Goal: Information Seeking & Learning: Learn about a topic

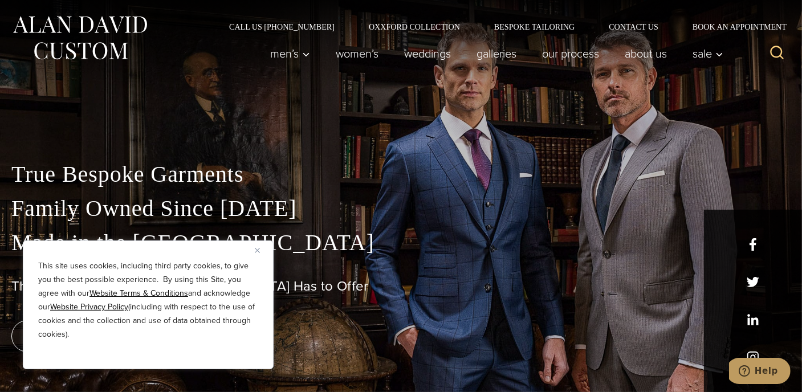
click at [258, 247] on button "Close" at bounding box center [262, 251] width 14 height 14
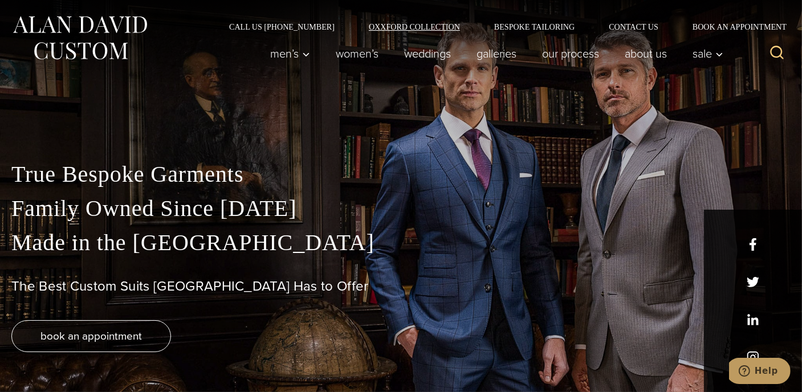
click at [419, 25] on link "Oxxford Collection" at bounding box center [414, 27] width 125 height 8
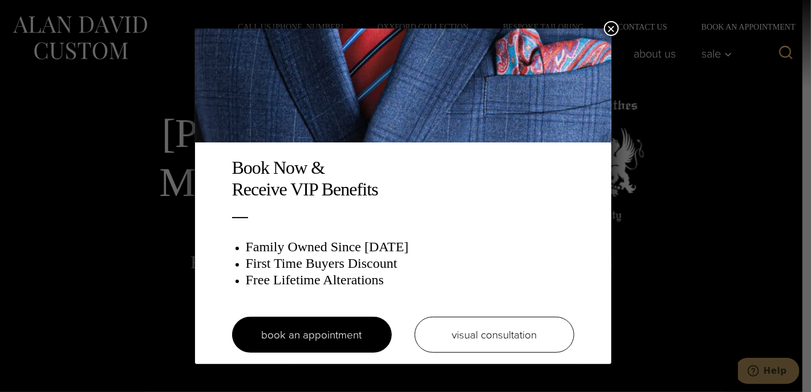
click at [107, 212] on div "Book Now & Receive VIP Benefits Family Owned Since 1913 First Time Buyers Disco…" at bounding box center [405, 196] width 811 height 392
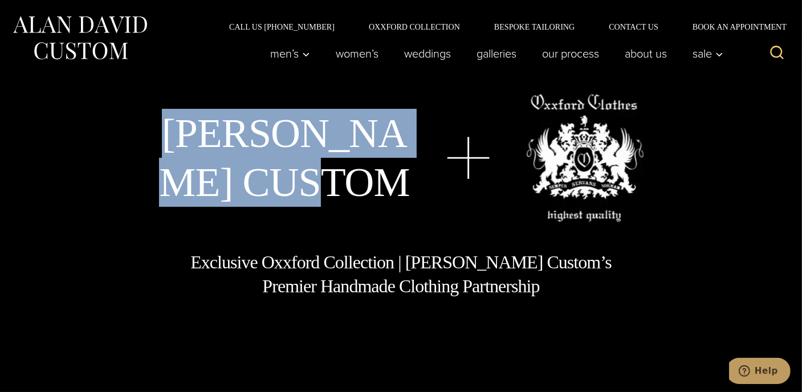
drag, startPoint x: 154, startPoint y: 135, endPoint x: 360, endPoint y: 183, distance: 212.1
click at [360, 183] on div "Alan David Custom" at bounding box center [401, 158] width 780 height 128
copy h1 "Alan David Custom"
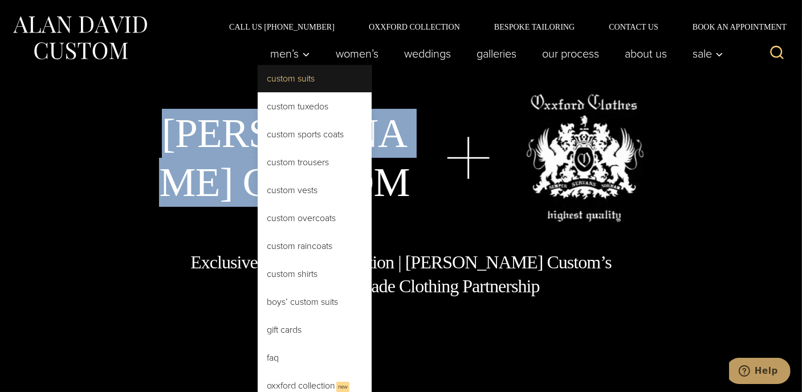
click at [292, 75] on link "Custom Suits" at bounding box center [315, 78] width 114 height 27
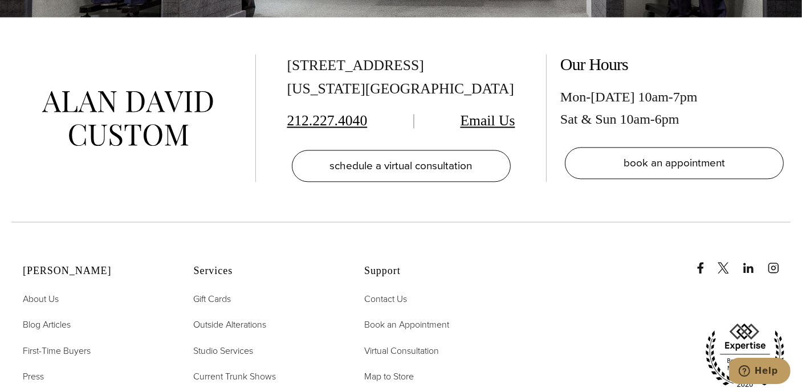
scroll to position [6387, 0]
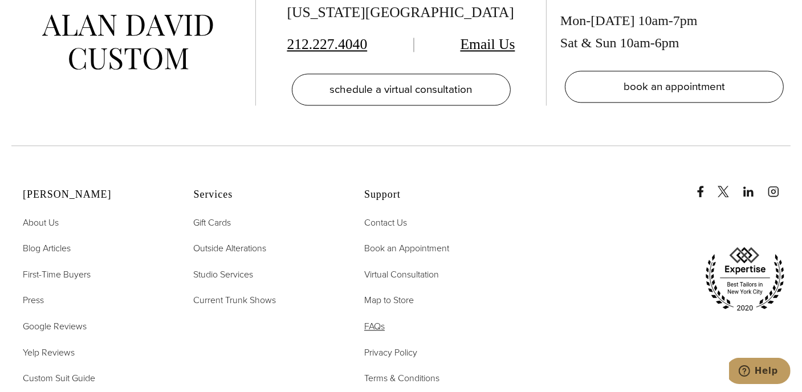
click at [367, 320] on span "FAQs" at bounding box center [374, 326] width 21 height 13
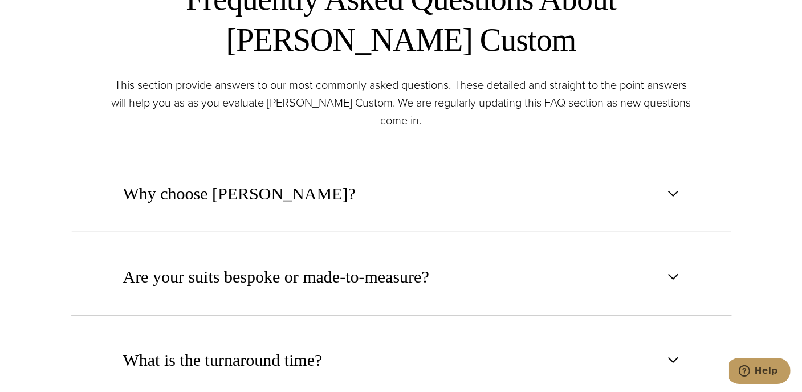
scroll to position [456, 0]
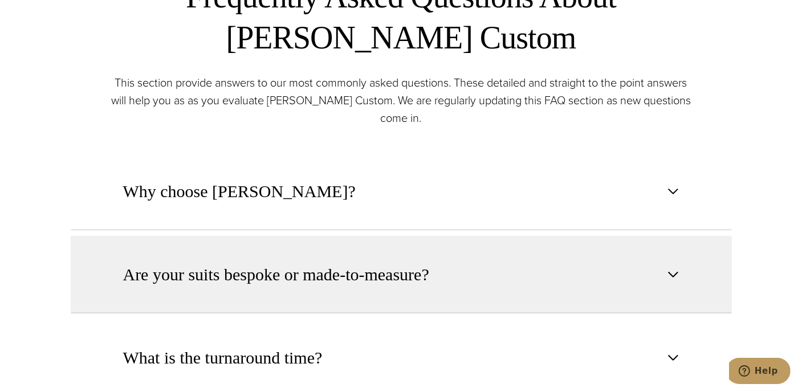
click at [362, 280] on span "Are your suits bespoke or made-to-measure?" at bounding box center [276, 274] width 306 height 25
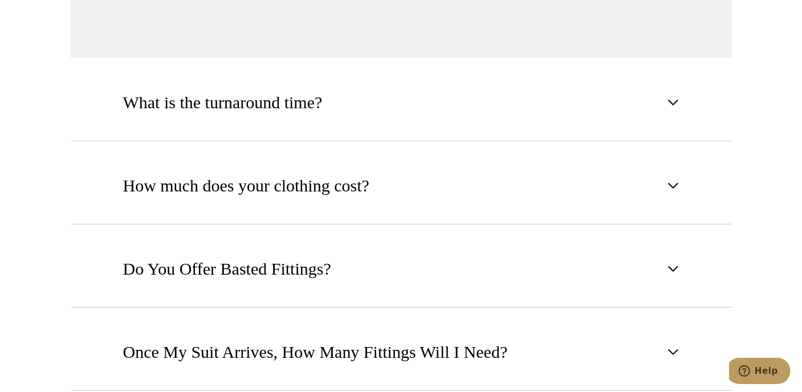
scroll to position [988, 0]
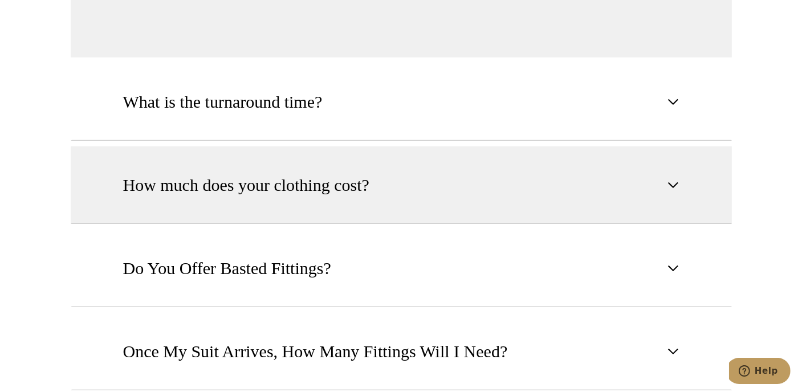
click at [318, 188] on span "How much does your clothing cost?" at bounding box center [246, 185] width 246 height 25
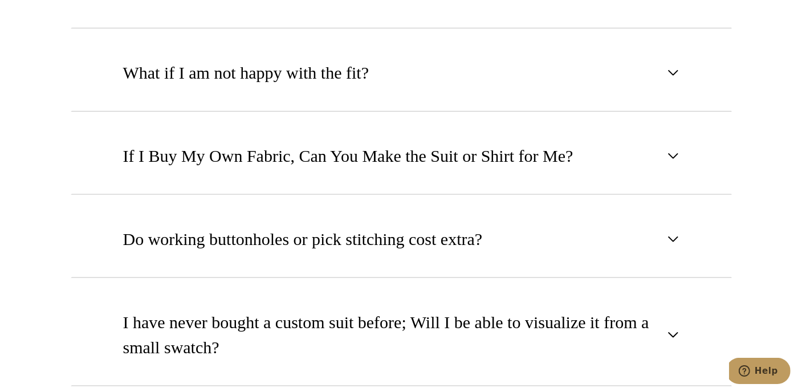
scroll to position [1369, 0]
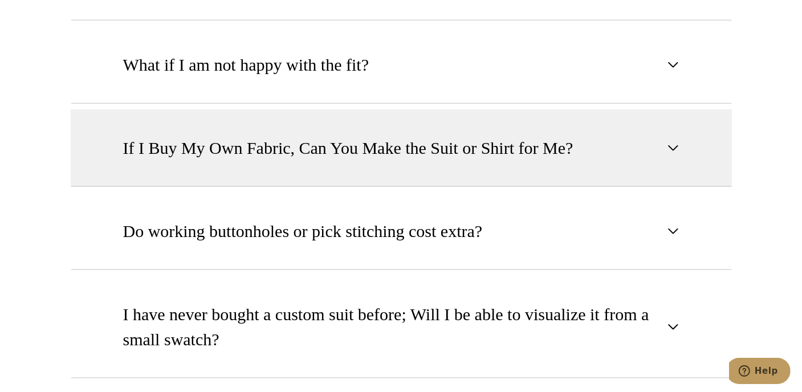
click at [444, 142] on span "If I Buy My Own Fabric, Can You Make the Suit or Shirt for Me?" at bounding box center [348, 148] width 451 height 25
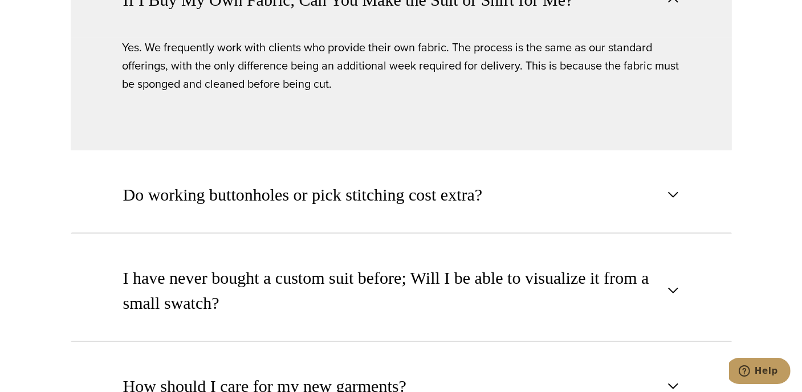
scroll to position [1317, 0]
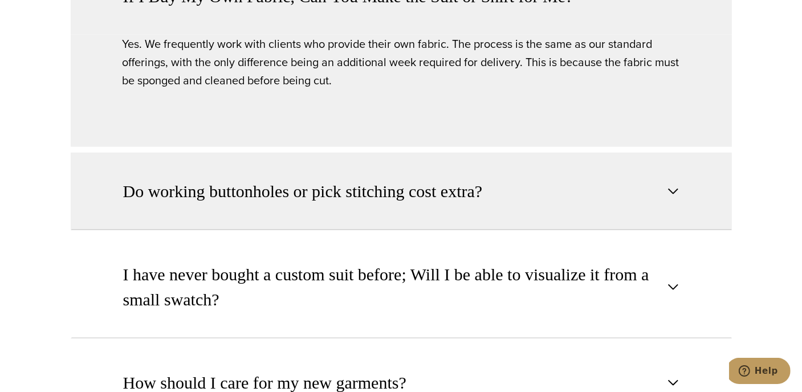
click at [417, 189] on span "Do working buttonholes or pick stitching cost extra?" at bounding box center [303, 191] width 360 height 25
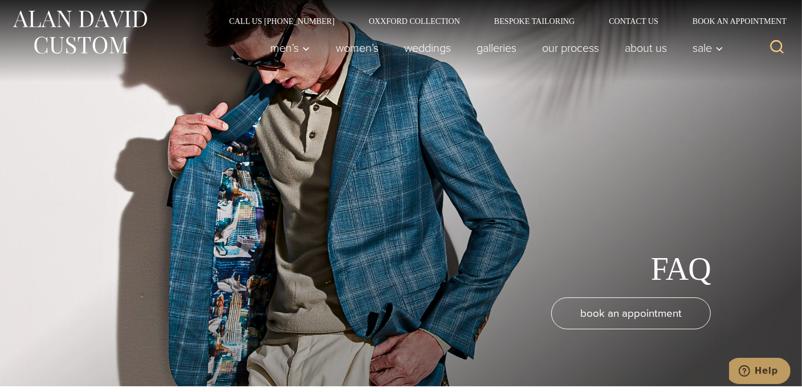
scroll to position [0, 0]
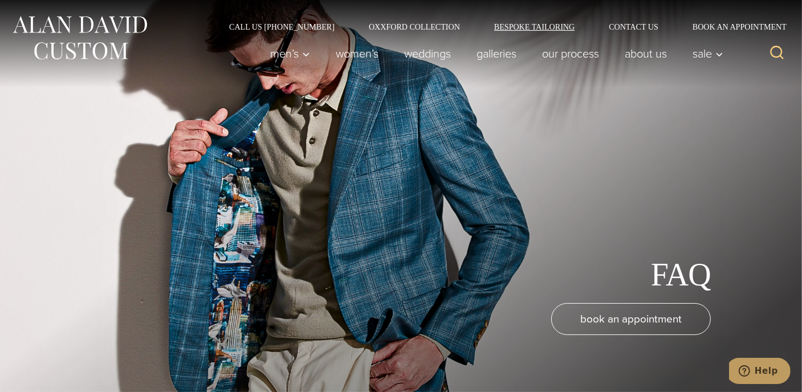
click at [540, 26] on link "Bespoke Tailoring" at bounding box center [534, 27] width 115 height 8
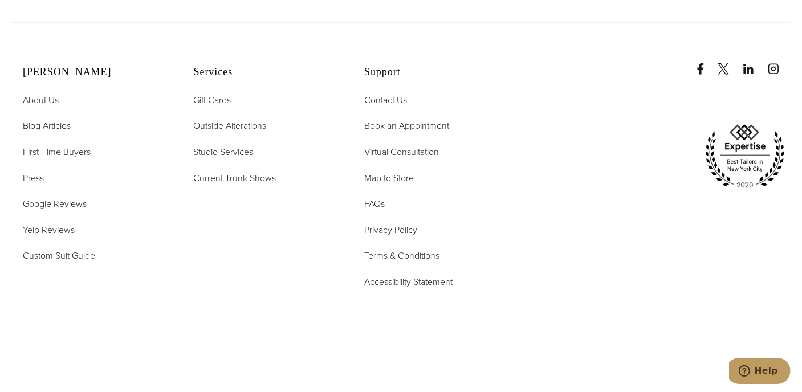
scroll to position [5064, 0]
